Goal: Contribute content: Contribute content

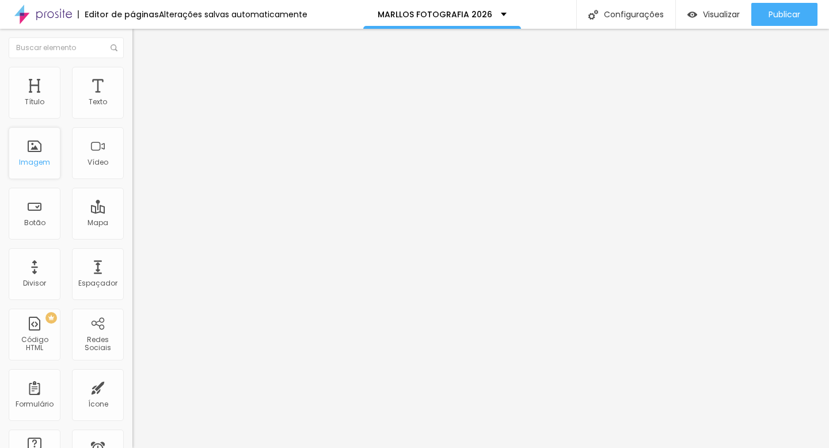
click at [33, 152] on div "Imagem" at bounding box center [35, 153] width 52 height 52
click at [132, 99] on span "Trocar imagem" at bounding box center [163, 94] width 63 height 10
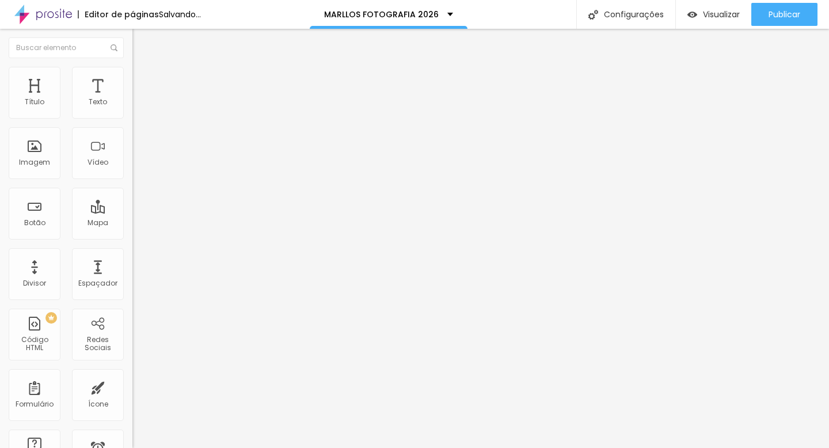
click at [132, 99] on span "Trocar imagem" at bounding box center [163, 94] width 63 height 10
click at [132, 98] on div "Trocar imagem" at bounding box center [198, 94] width 132 height 8
click at [132, 99] on span "Trocar imagem" at bounding box center [163, 94] width 63 height 10
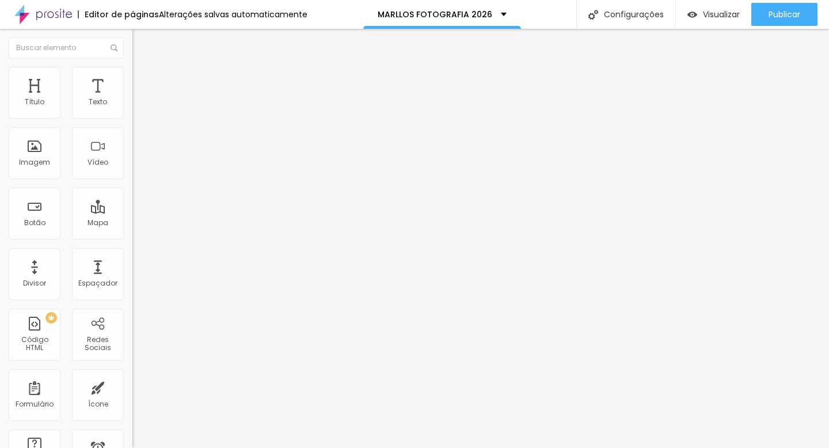
click at [239, 447] on div at bounding box center [414, 455] width 829 height 0
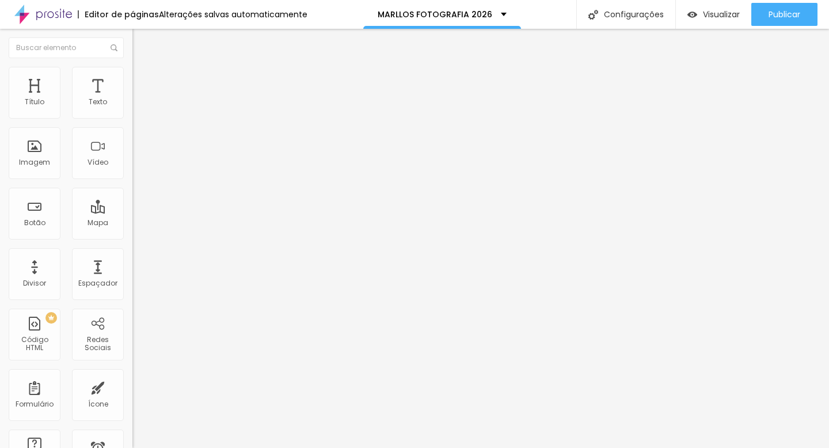
click at [132, 99] on span "Trocar imagem" at bounding box center [163, 94] width 63 height 10
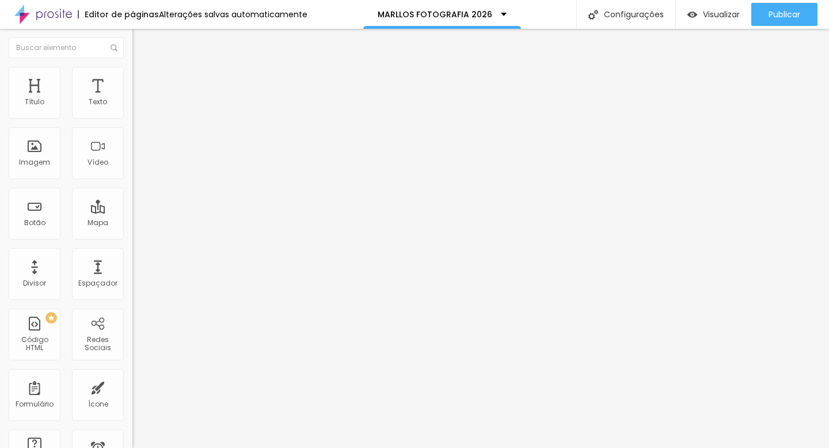
click at [132, 99] on span "Trocar imagem" at bounding box center [163, 94] width 63 height 10
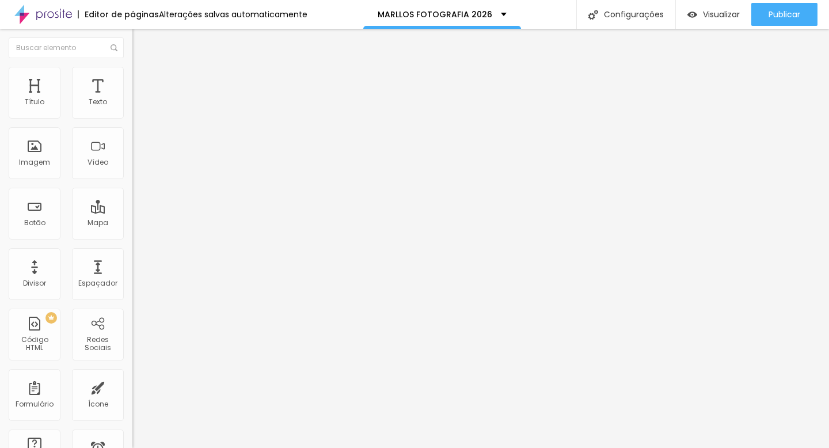
click at [132, 99] on span "Trocar imagem" at bounding box center [163, 94] width 63 height 10
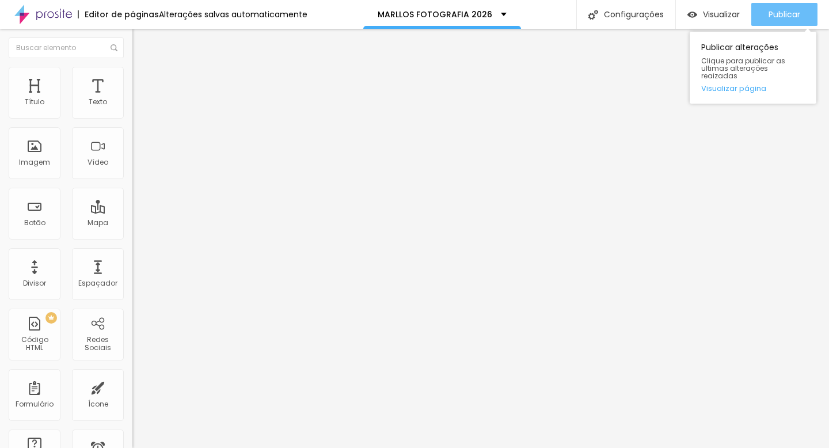
click at [806, 16] on button "Publicar" at bounding box center [784, 14] width 66 height 23
click at [799, 12] on span "Publicar" at bounding box center [784, 14] width 32 height 9
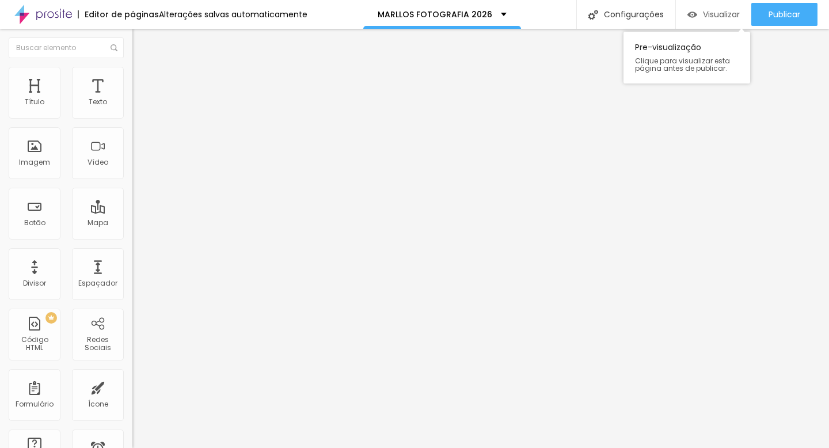
click at [706, 13] on span "Visualizar" at bounding box center [721, 14] width 37 height 9
